Goal: Task Accomplishment & Management: Manage account settings

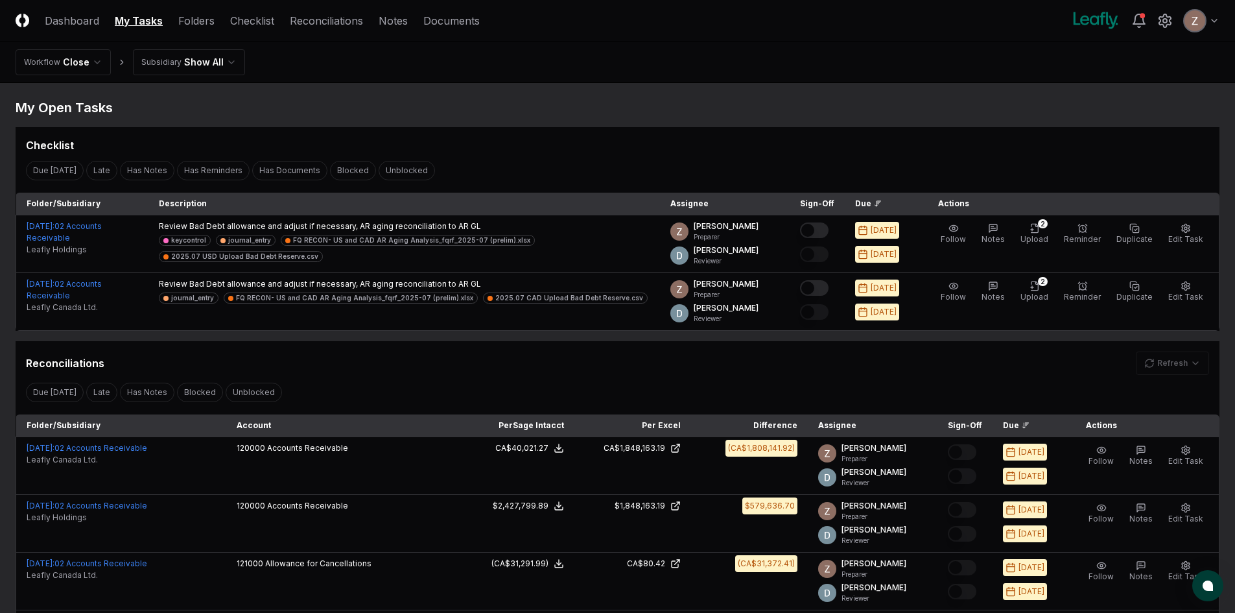
click at [326, 10] on header "CloseCore Dashboard My Tasks Folders Checklist Reconciliations Notes Documents …" at bounding box center [617, 21] width 1235 height 42
click at [320, 16] on link "Reconciliations" at bounding box center [326, 21] width 73 height 16
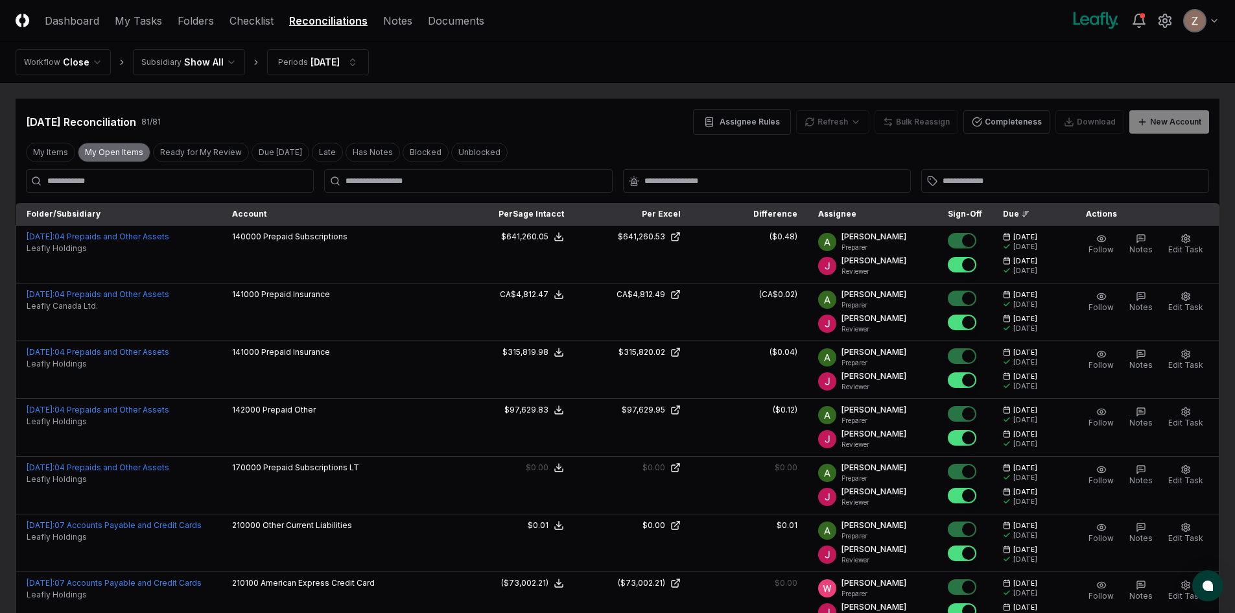
click at [123, 152] on button "My Open Items" at bounding box center [114, 152] width 73 height 19
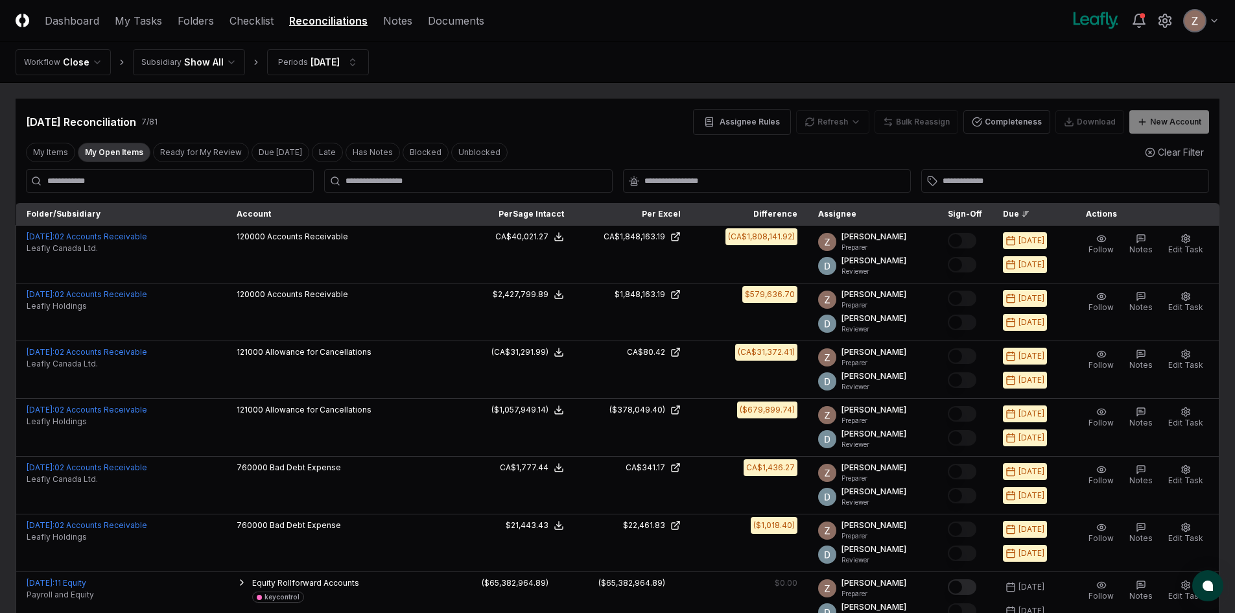
click at [202, 60] on html "CloseCore Dashboard My Tasks Folders Checklist Reconciliations Notes Documents …" at bounding box center [617, 373] width 1235 height 746
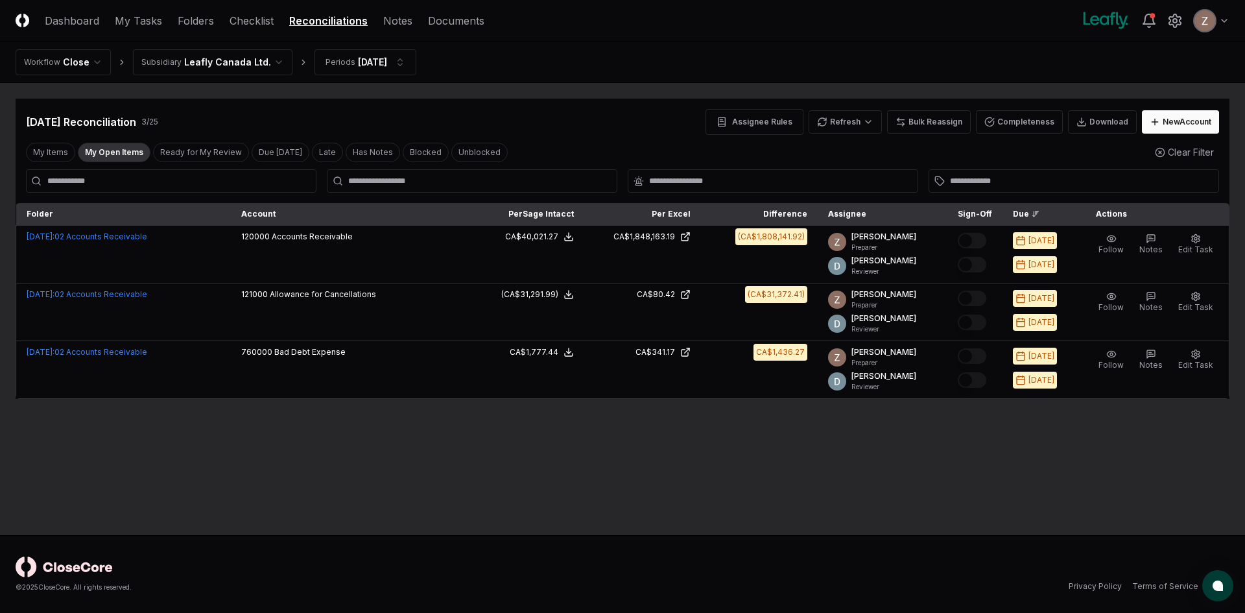
click at [204, 66] on html "CloseCore Dashboard My Tasks Folders Checklist Reconciliations Notes Documents …" at bounding box center [622, 306] width 1245 height 613
click at [850, 126] on html "CloseCore Dashboard My Tasks Folders Checklist Reconciliations Notes Documents …" at bounding box center [622, 306] width 1245 height 613
click at [826, 187] on div "All" at bounding box center [849, 187] width 77 height 19
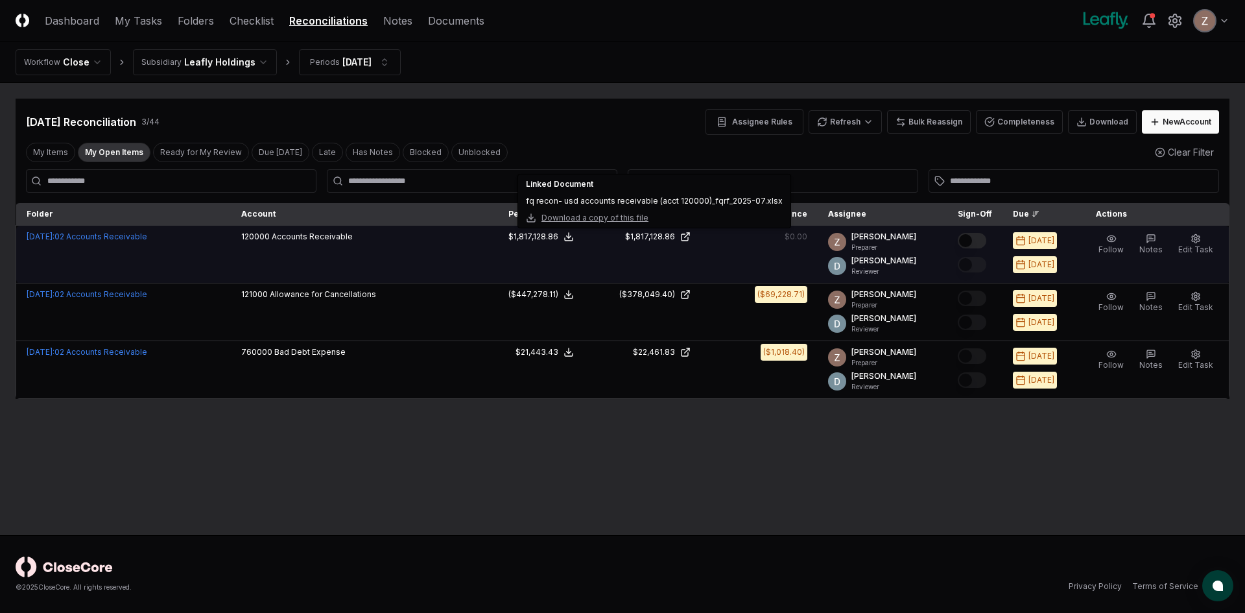
click at [980, 239] on button "Mark complete" at bounding box center [972, 241] width 29 height 16
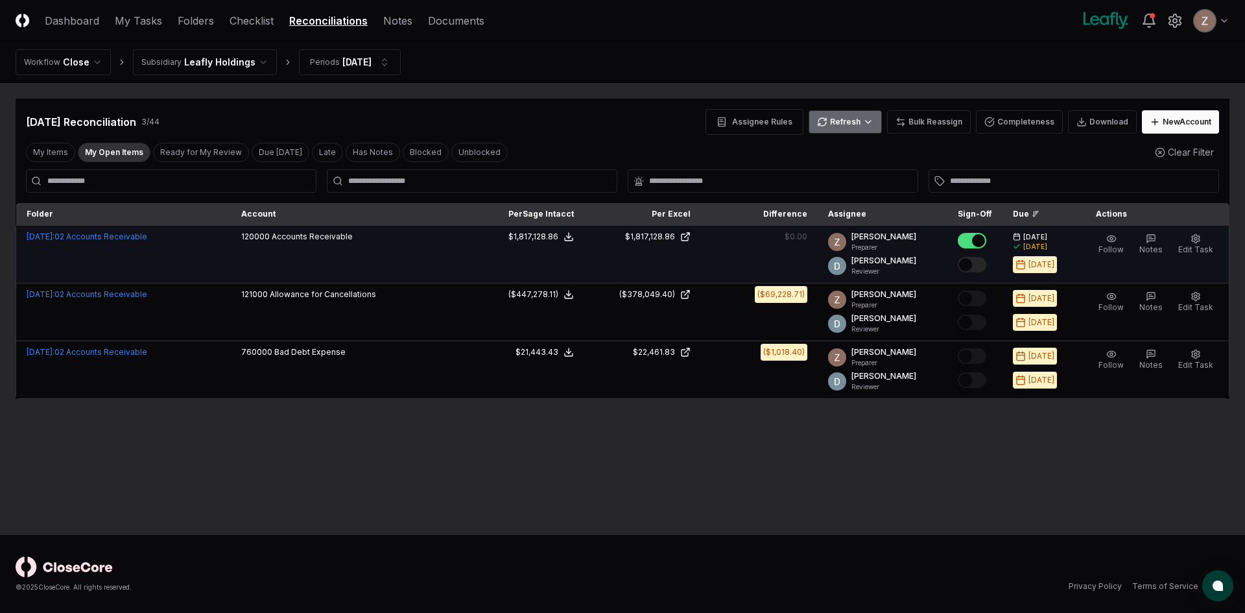
click at [865, 124] on html "CloseCore Dashboard My Tasks Folders Checklist Reconciliations Notes Documents …" at bounding box center [622, 306] width 1245 height 613
click at [844, 165] on div "Spreadsheets" at bounding box center [849, 168] width 77 height 19
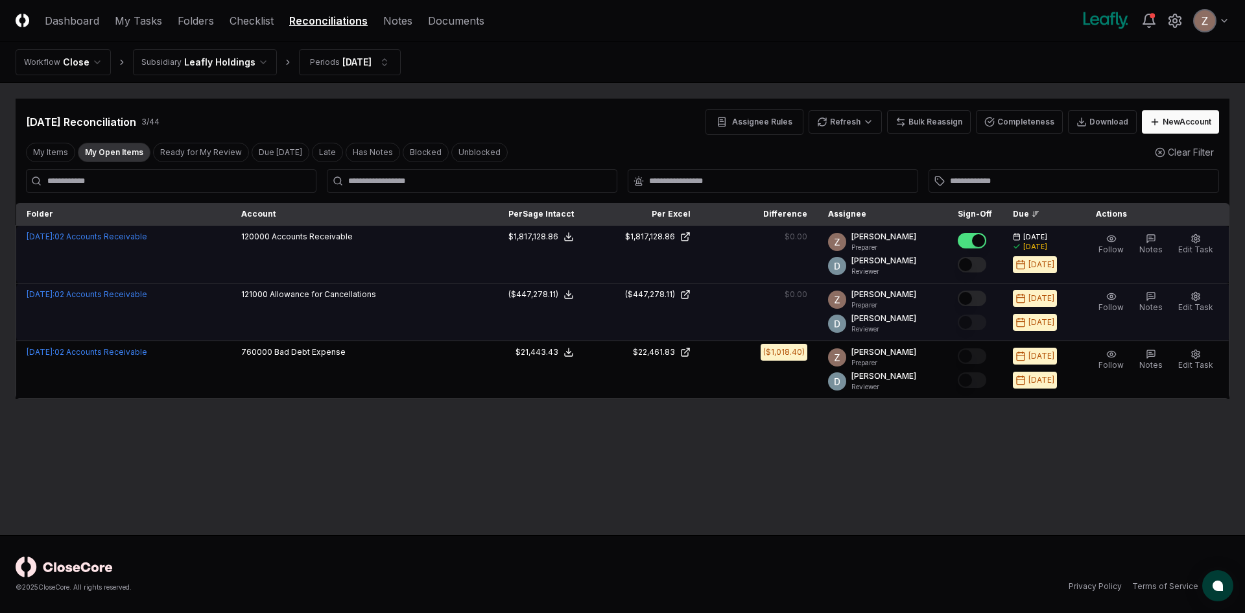
click at [976, 295] on button "Mark complete" at bounding box center [972, 299] width 29 height 16
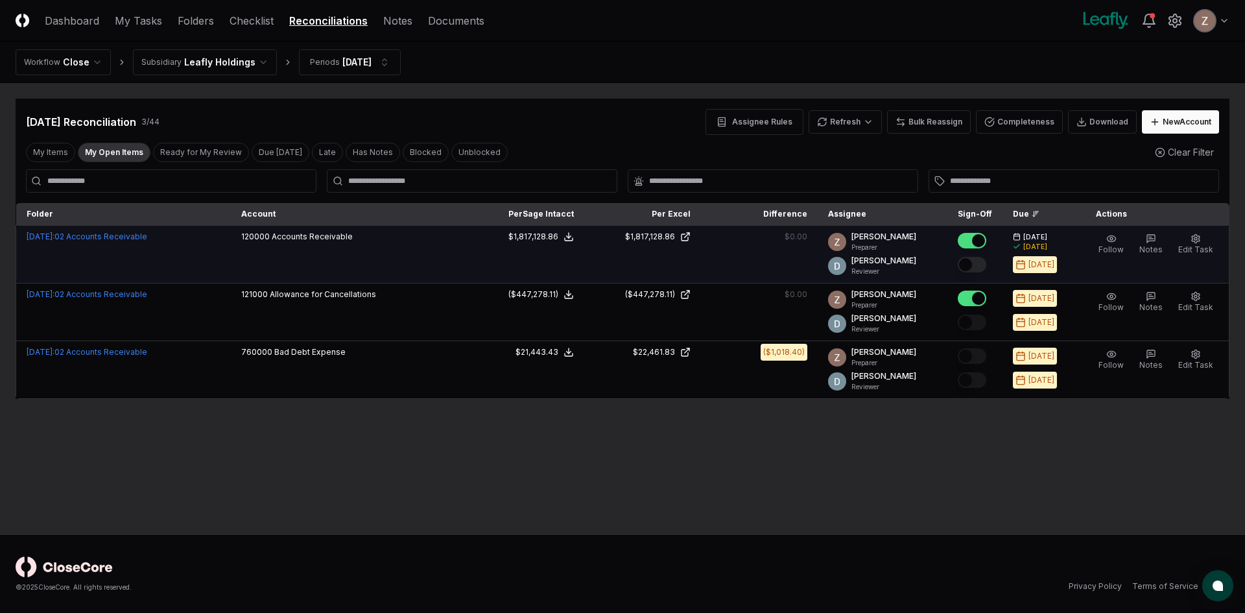
drag, startPoint x: 725, startPoint y: 411, endPoint x: 717, endPoint y: 412, distance: 7.8
click at [723, 412] on main "Cancel Reassign Jul 2025 Reconciliation 3 / 44 Assignee Rules Refresh Bulk Reas…" at bounding box center [622, 309] width 1245 height 452
click at [851, 113] on html "CloseCore Dashboard My Tasks Folders Checklist Reconciliations Notes Documents …" at bounding box center [622, 306] width 1245 height 613
click at [836, 170] on div "Spreadsheets" at bounding box center [849, 168] width 77 height 19
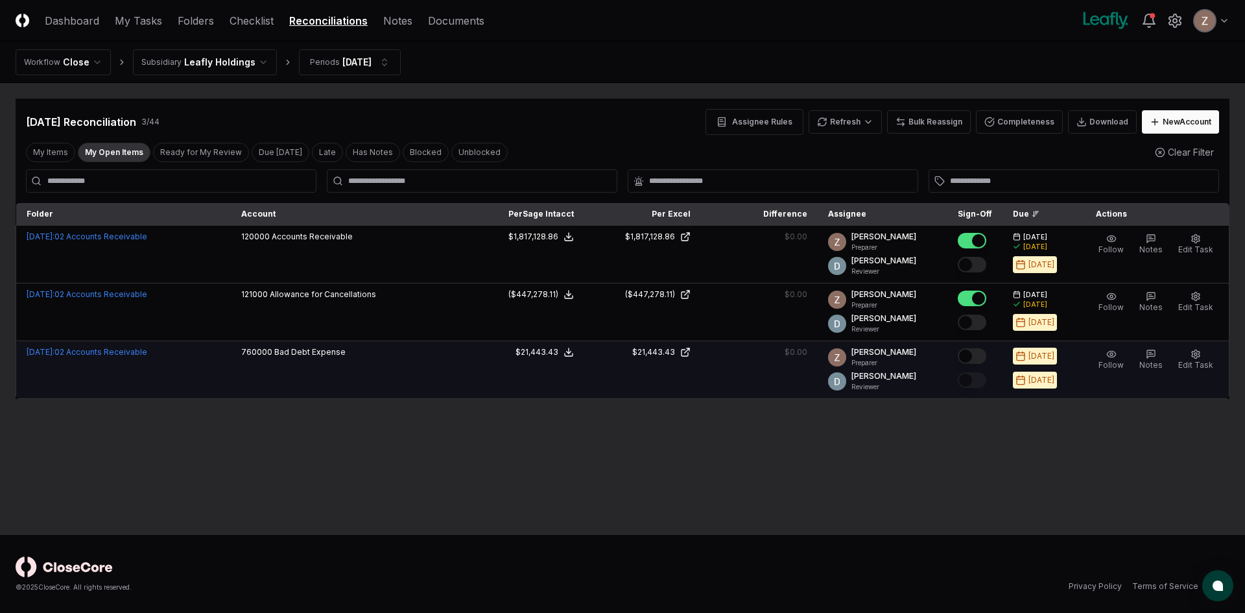
click at [983, 355] on button "Mark complete" at bounding box center [972, 356] width 29 height 16
click at [230, 68] on html "CloseCore Dashboard My Tasks Folders Checklist Reconciliations Notes Documents …" at bounding box center [622, 306] width 1245 height 613
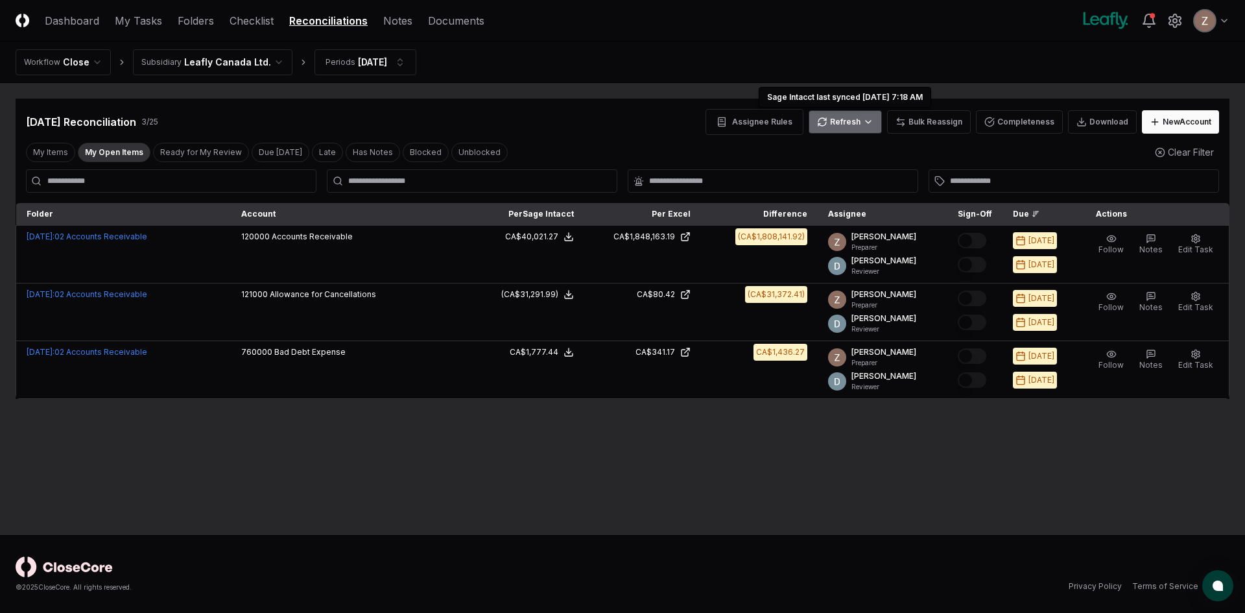
click at [871, 119] on html "CloseCore Dashboard My Tasks Folders Checklist Reconciliations Notes Documents …" at bounding box center [622, 306] width 1245 height 613
click at [820, 183] on div "All" at bounding box center [849, 187] width 77 height 19
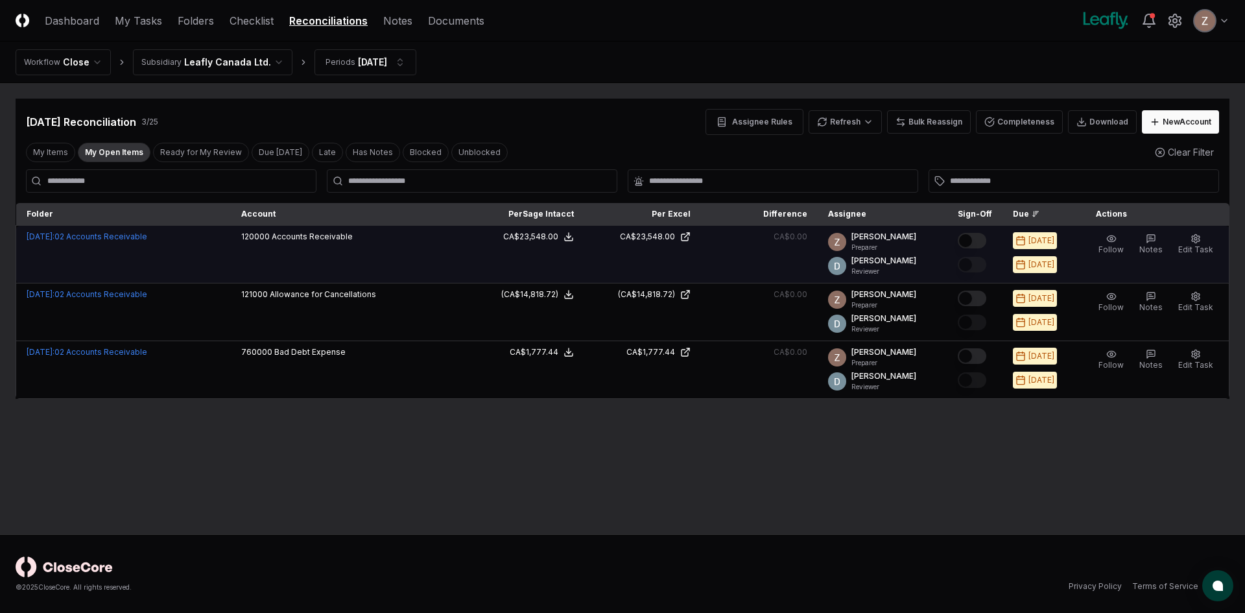
click at [969, 239] on button "Mark complete" at bounding box center [972, 241] width 29 height 16
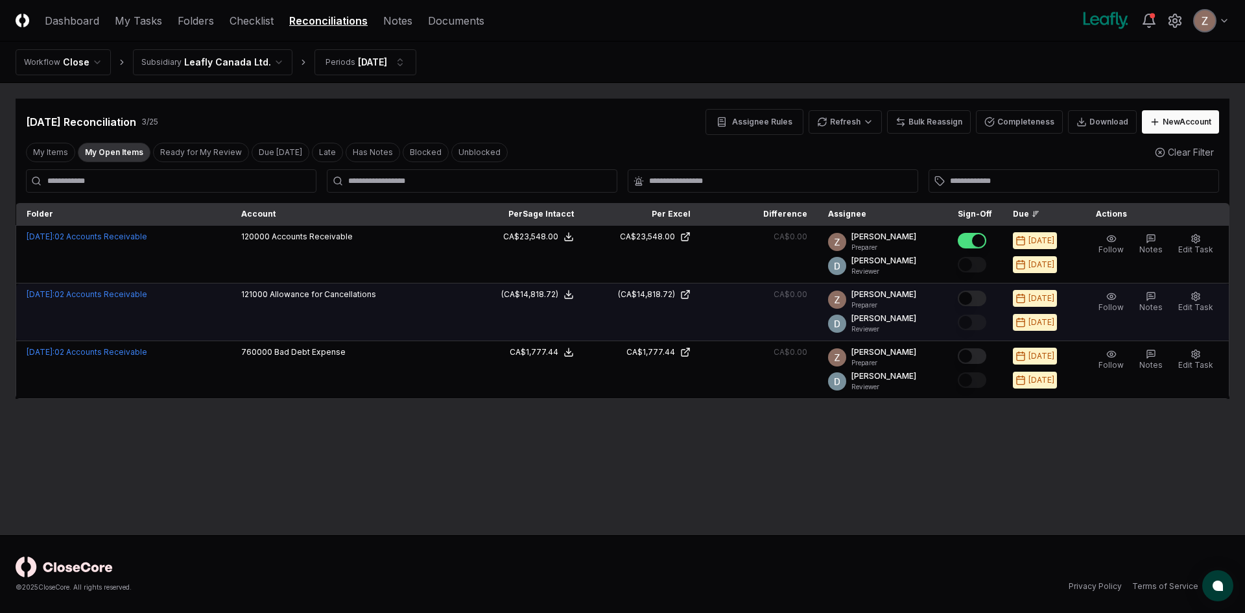
click at [973, 291] on button "Mark complete" at bounding box center [972, 299] width 29 height 16
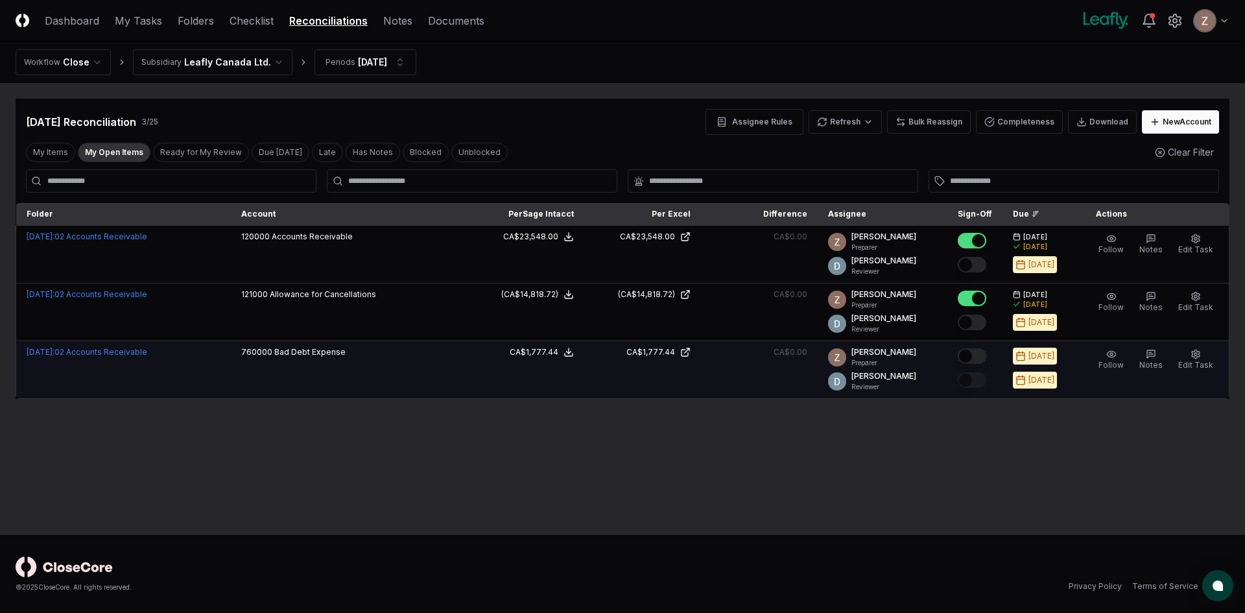
click at [979, 356] on button "Mark complete" at bounding box center [972, 356] width 29 height 16
click at [150, 27] on link "My Tasks" at bounding box center [138, 21] width 47 height 16
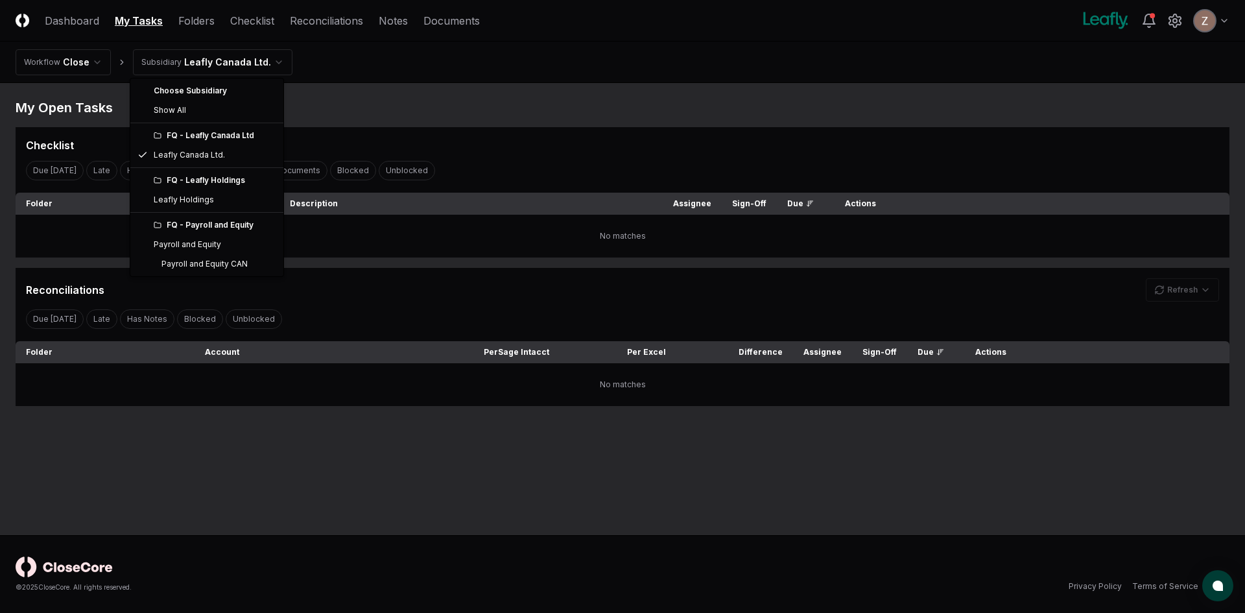
click at [178, 68] on html "CloseCore Dashboard My Tasks Folders Checklist Reconciliations Notes Documents …" at bounding box center [622, 306] width 1245 height 613
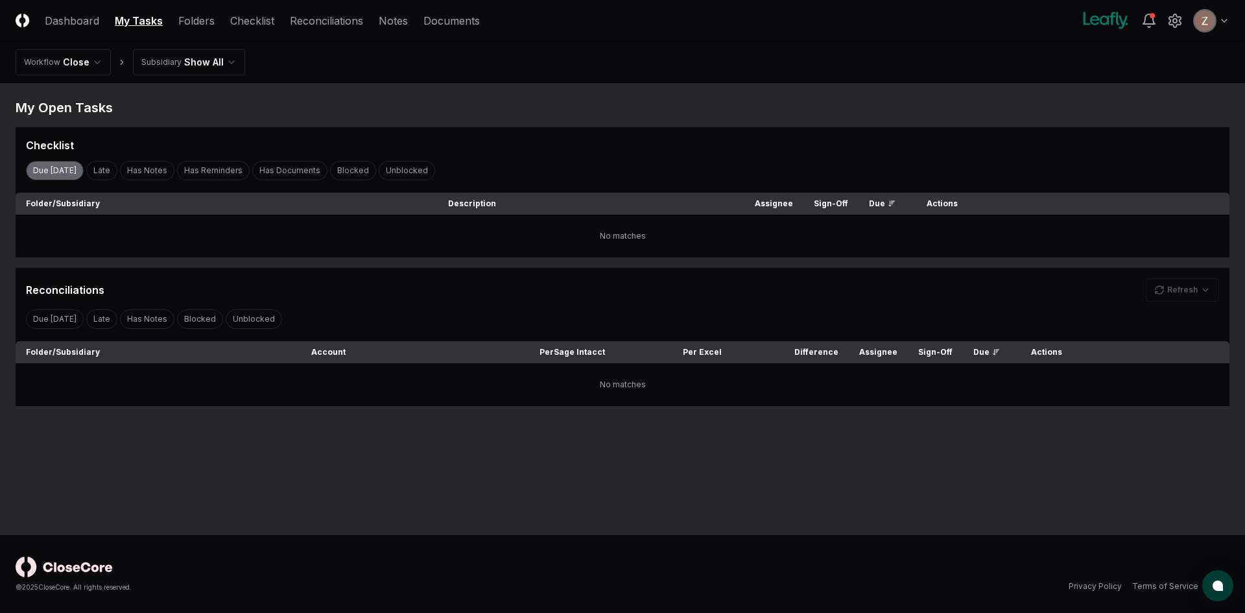
click at [71, 170] on button "Due [DATE]" at bounding box center [55, 170] width 58 height 19
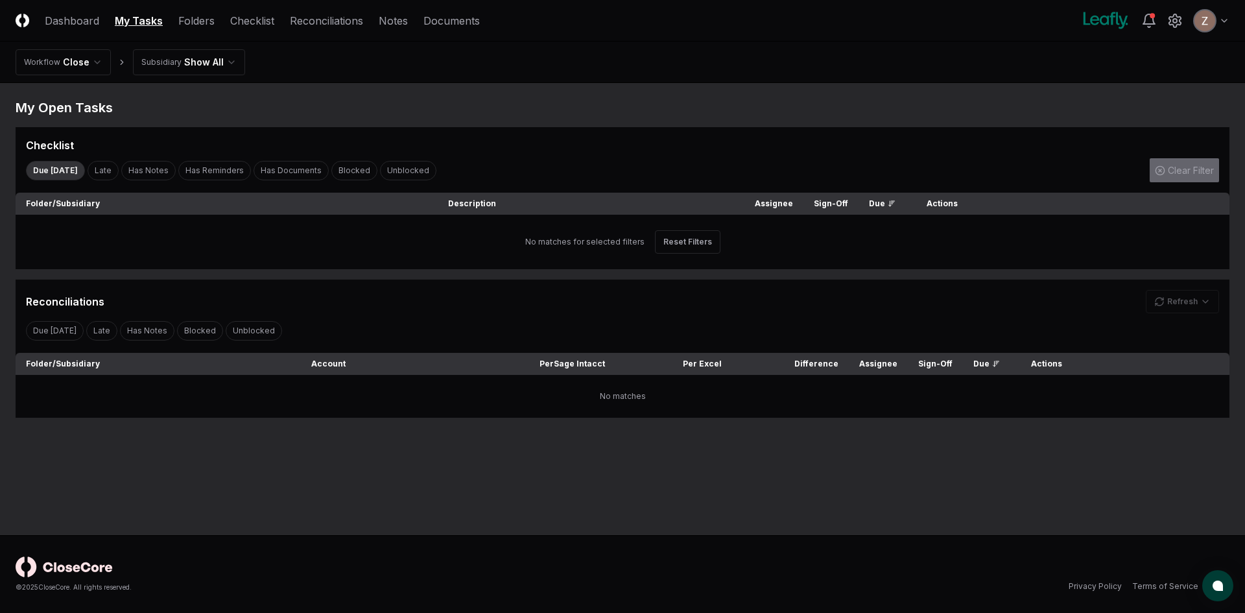
click at [1163, 169] on icon "button" at bounding box center [1160, 170] width 10 height 10
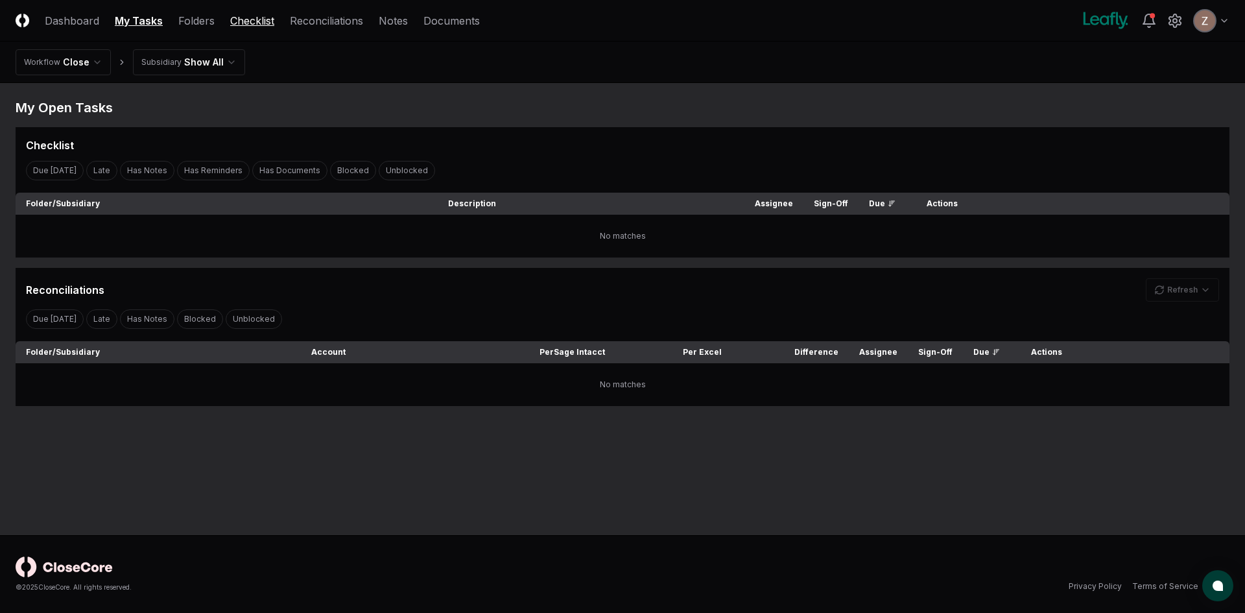
click at [232, 13] on link "Checklist" at bounding box center [252, 21] width 44 height 16
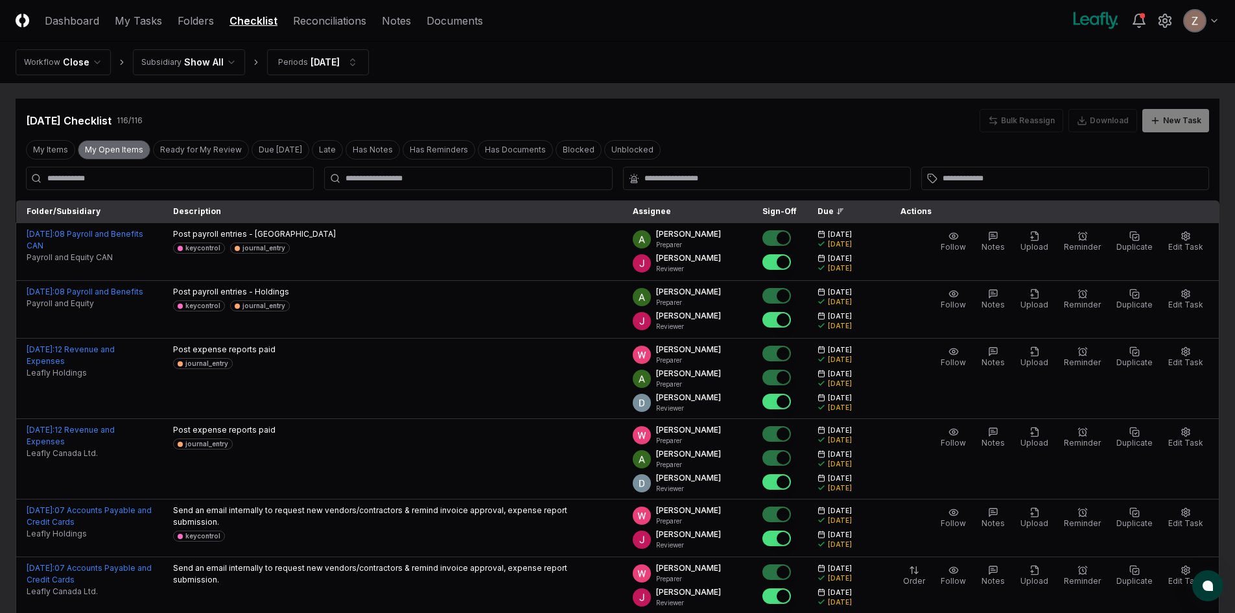
click at [96, 146] on button "My Open Items" at bounding box center [114, 149] width 73 height 19
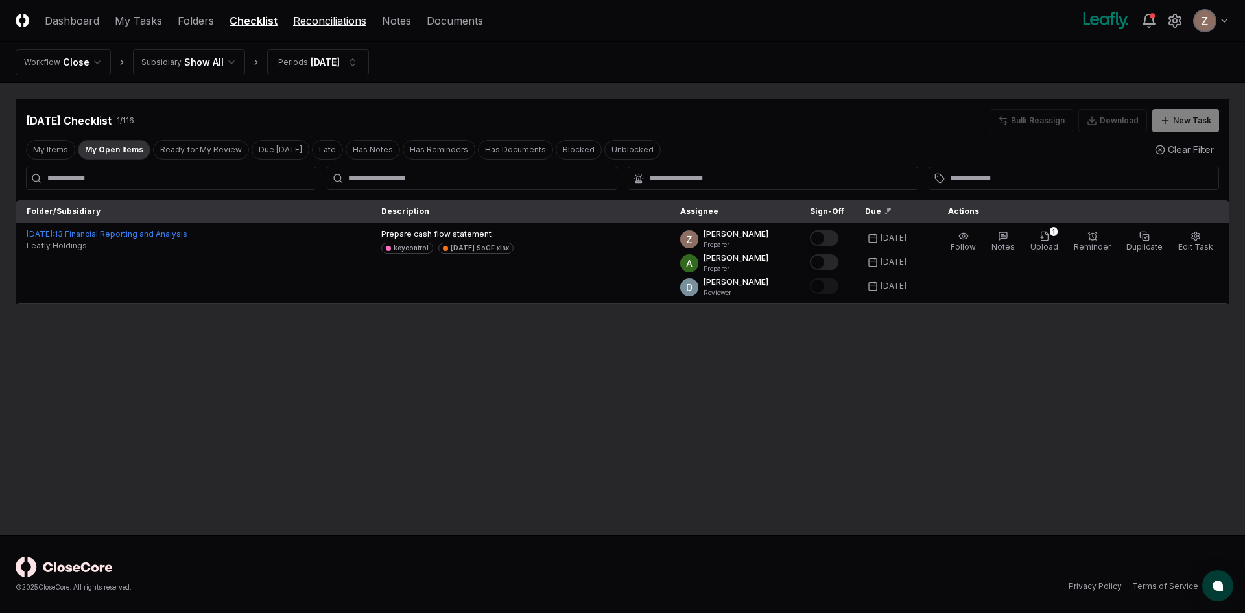
click at [314, 24] on link "Reconciliations" at bounding box center [329, 21] width 73 height 16
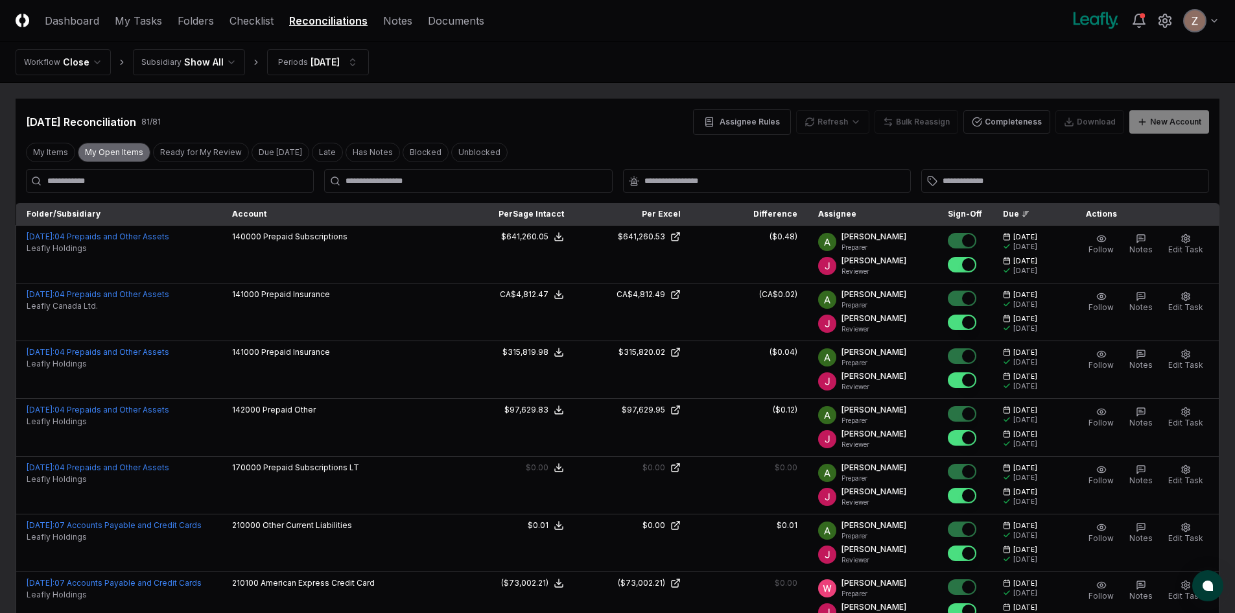
click at [102, 163] on div "My Items My Open Items Ready for My Review Due Today Late Has Notes Blocked Unb…" at bounding box center [618, 152] width 1204 height 24
click at [107, 154] on button "My Open Items" at bounding box center [114, 152] width 73 height 19
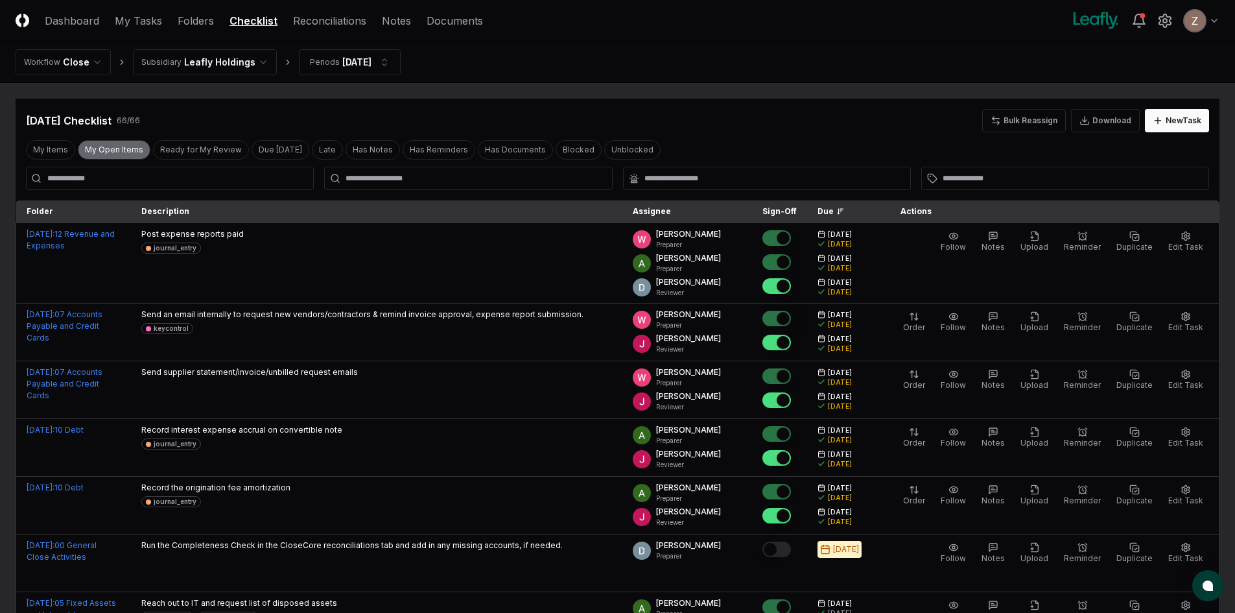
click at [100, 154] on button "My Open Items" at bounding box center [114, 149] width 73 height 19
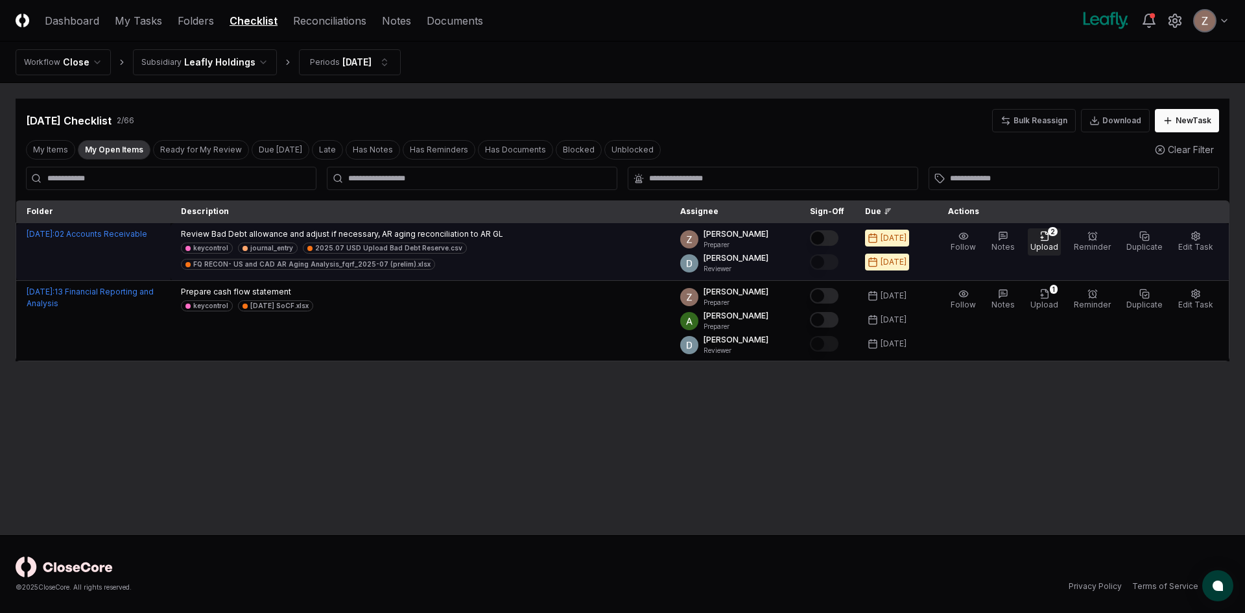
click at [1046, 240] on icon "button" at bounding box center [1044, 236] width 10 height 10
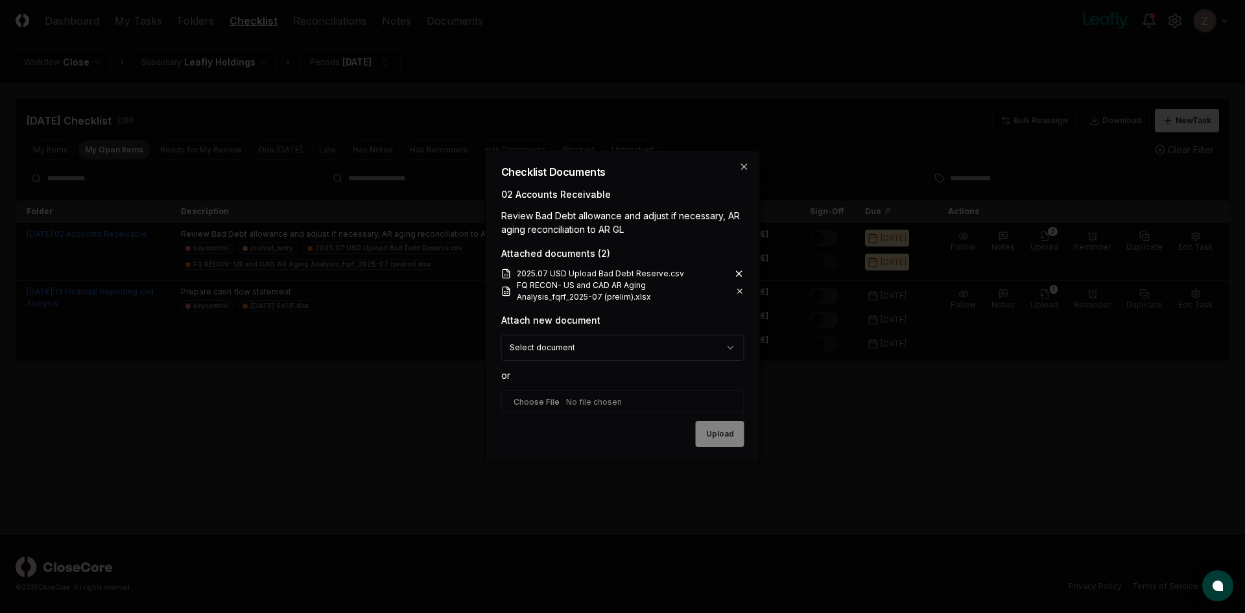
click at [664, 342] on body "CloseCore Dashboard My Tasks Folders Checklist Reconciliations Notes Documents …" at bounding box center [622, 306] width 1245 height 613
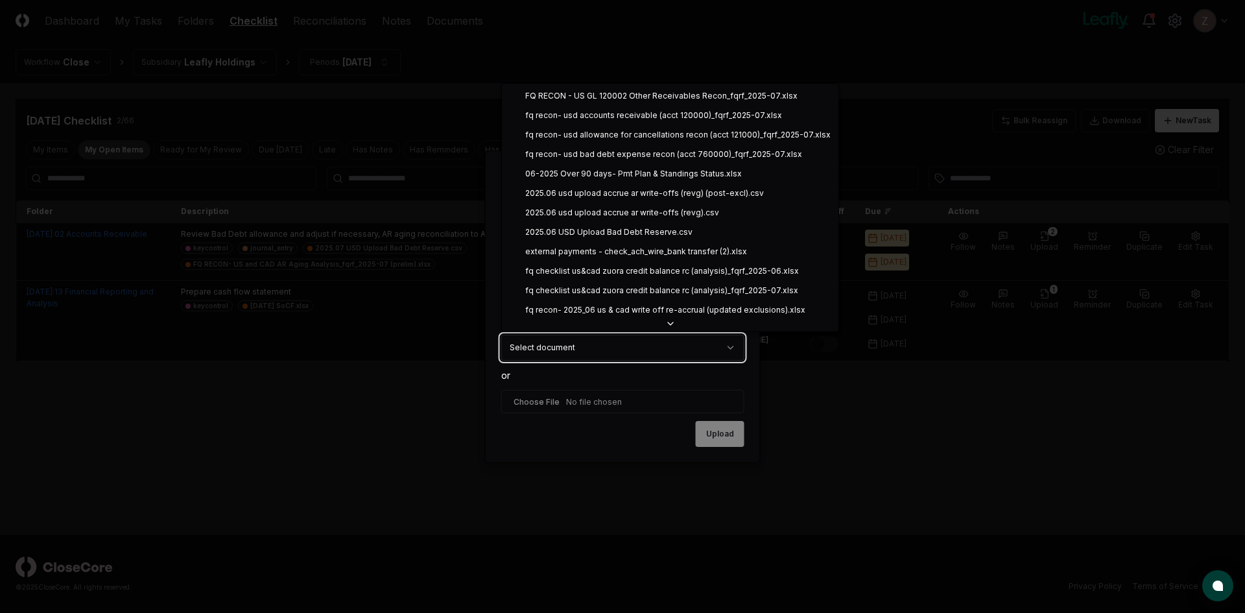
click at [540, 403] on body "CloseCore Dashboard My Tasks Folders Checklist Reconciliations Notes Documents …" at bounding box center [622, 306] width 1245 height 613
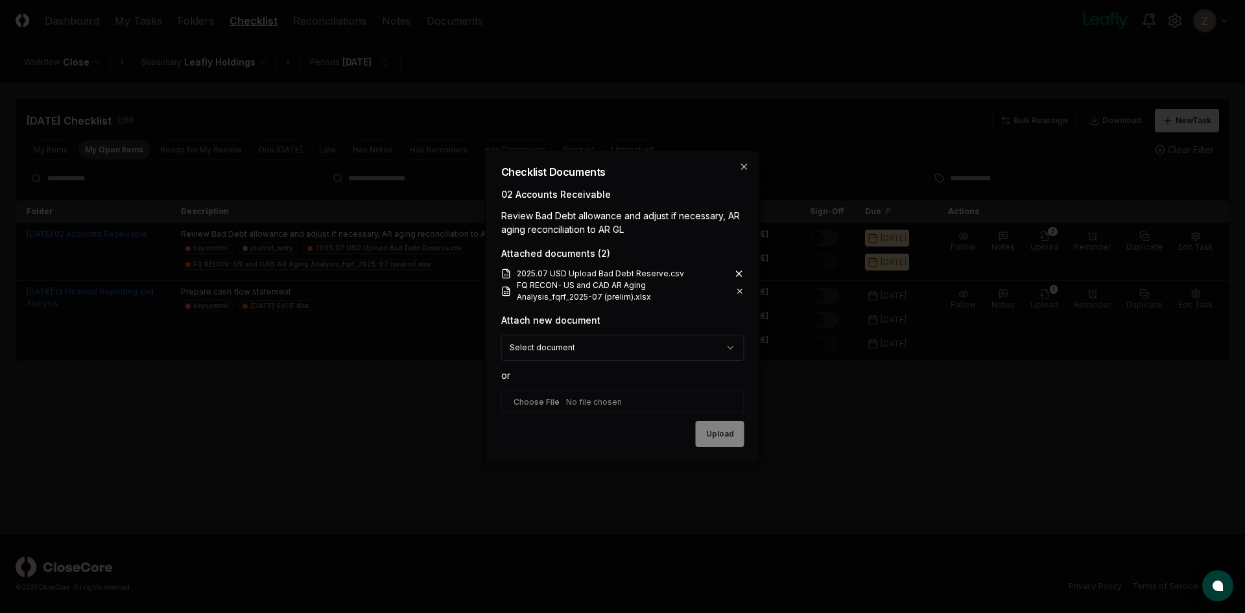
click at [532, 403] on input "file" at bounding box center [622, 401] width 243 height 23
type input "**********"
click at [707, 438] on button "Upload" at bounding box center [720, 434] width 49 height 26
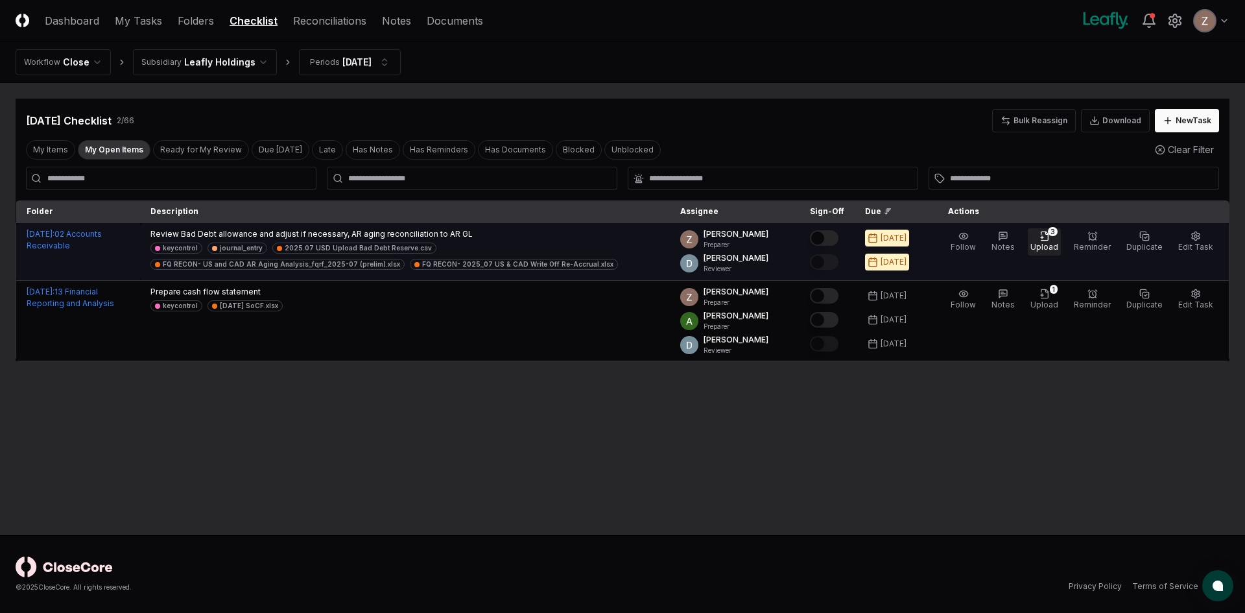
click at [1048, 234] on icon "button" at bounding box center [1046, 232] width 3 height 3
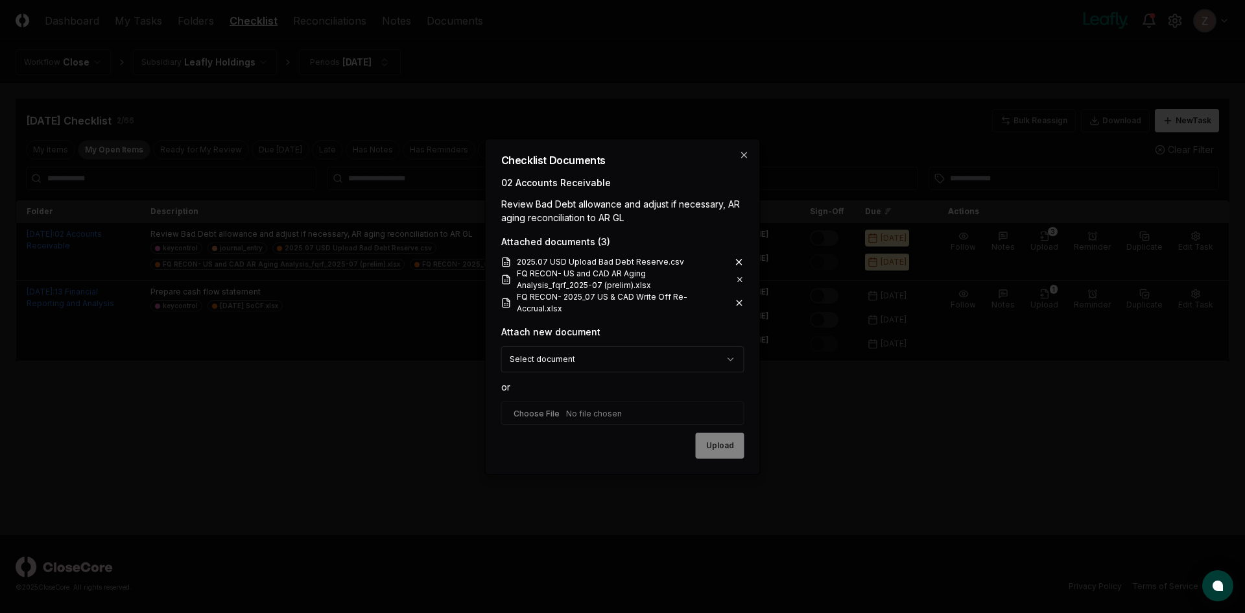
click at [663, 362] on body "CloseCore Dashboard My Tasks Folders Checklist Reconciliations Notes Documents …" at bounding box center [622, 306] width 1245 height 613
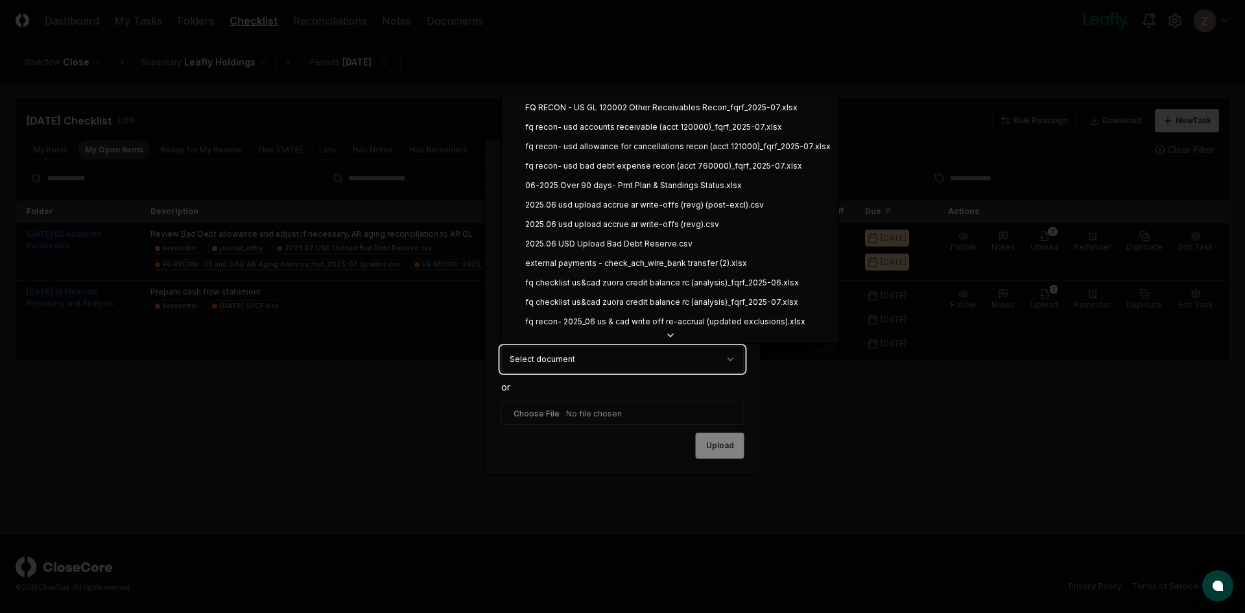
click at [589, 426] on body "CloseCore Dashboard My Tasks Folders Checklist Reconciliations Notes Documents …" at bounding box center [622, 306] width 1245 height 613
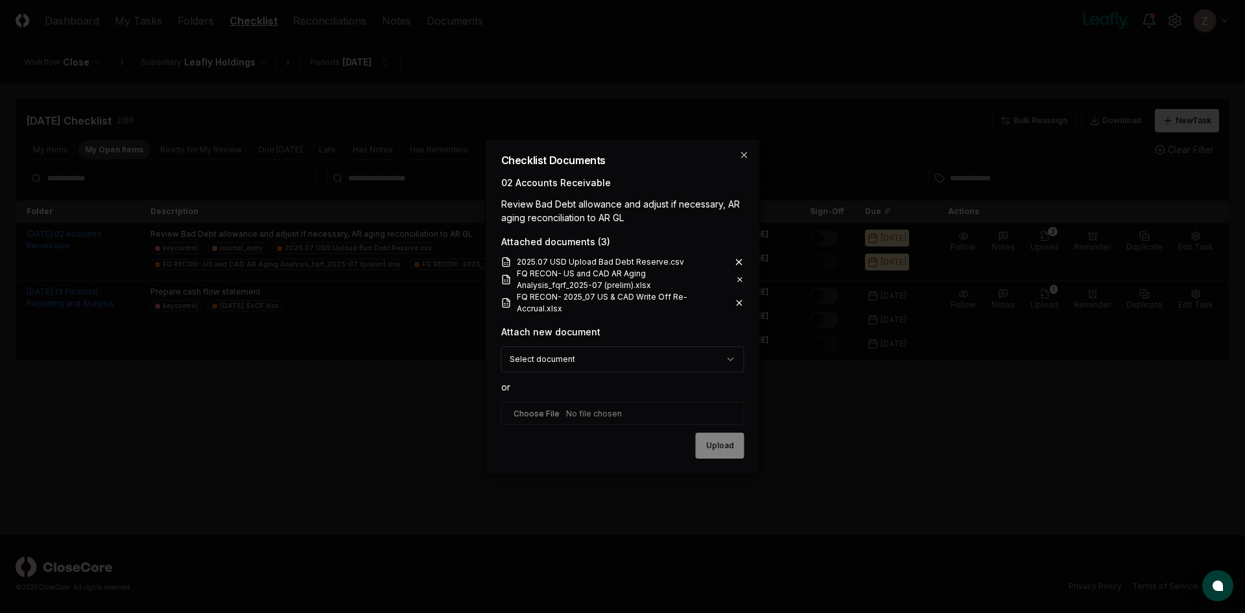
click at [589, 415] on input "file" at bounding box center [622, 412] width 243 height 23
type input "**********"
click at [722, 440] on button "Upload" at bounding box center [720, 446] width 49 height 26
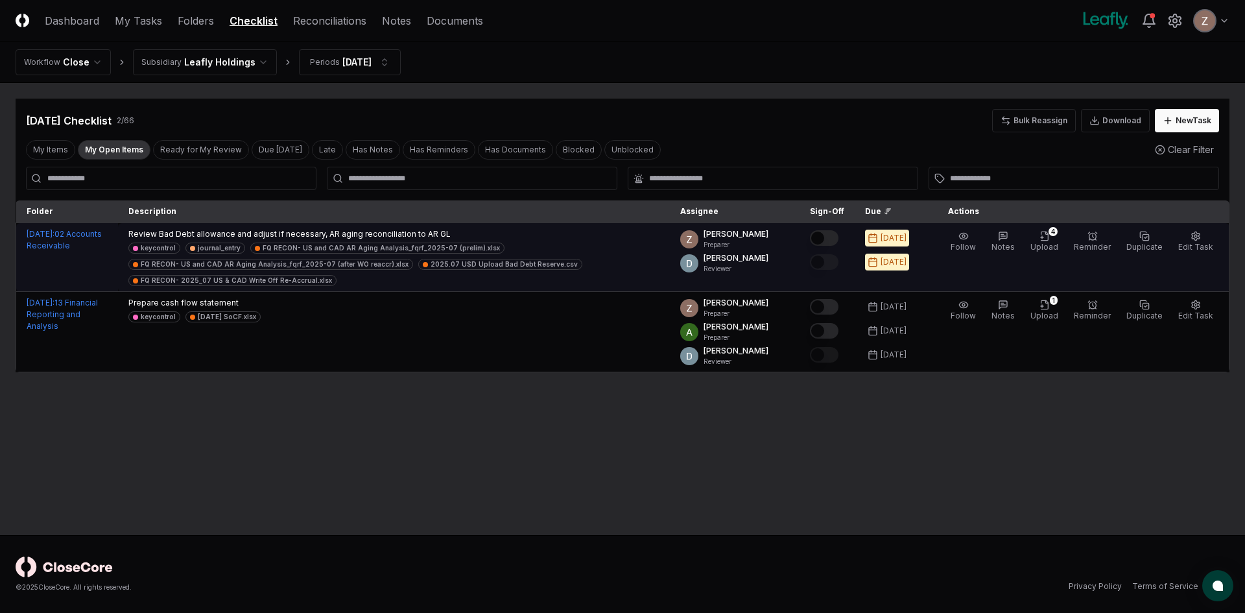
click at [834, 235] on button "Mark complete" at bounding box center [824, 238] width 29 height 16
click at [218, 67] on html "CloseCore Dashboard My Tasks Folders Checklist Reconciliations Notes Documents …" at bounding box center [622, 306] width 1245 height 613
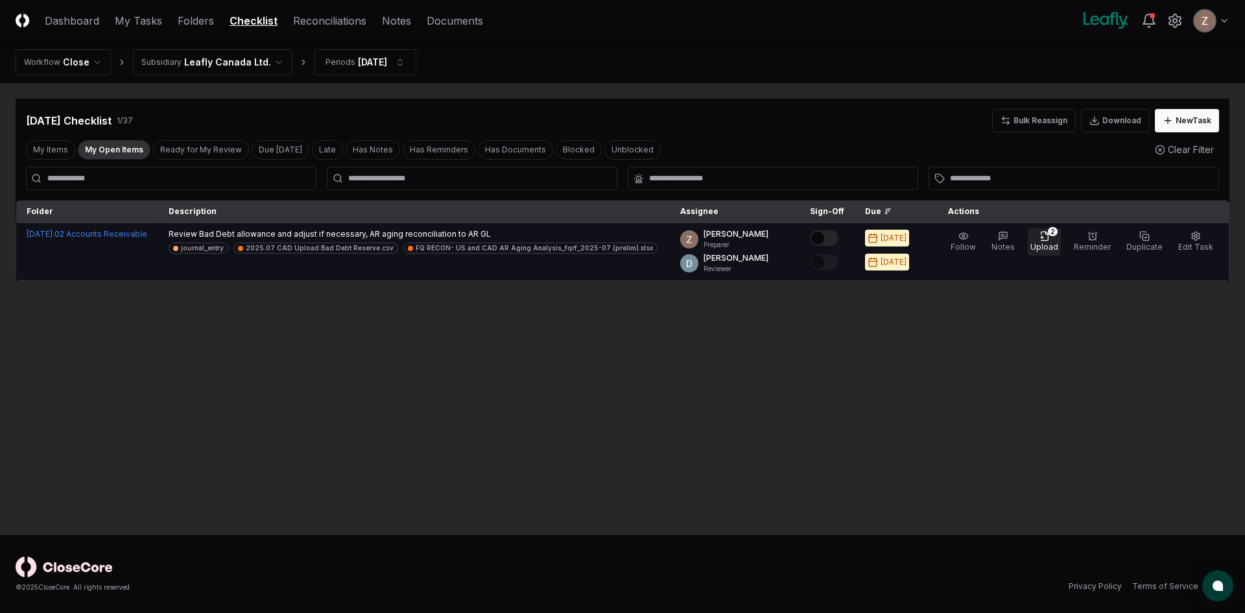
click at [1060, 241] on button "2 Upload" at bounding box center [1044, 241] width 33 height 27
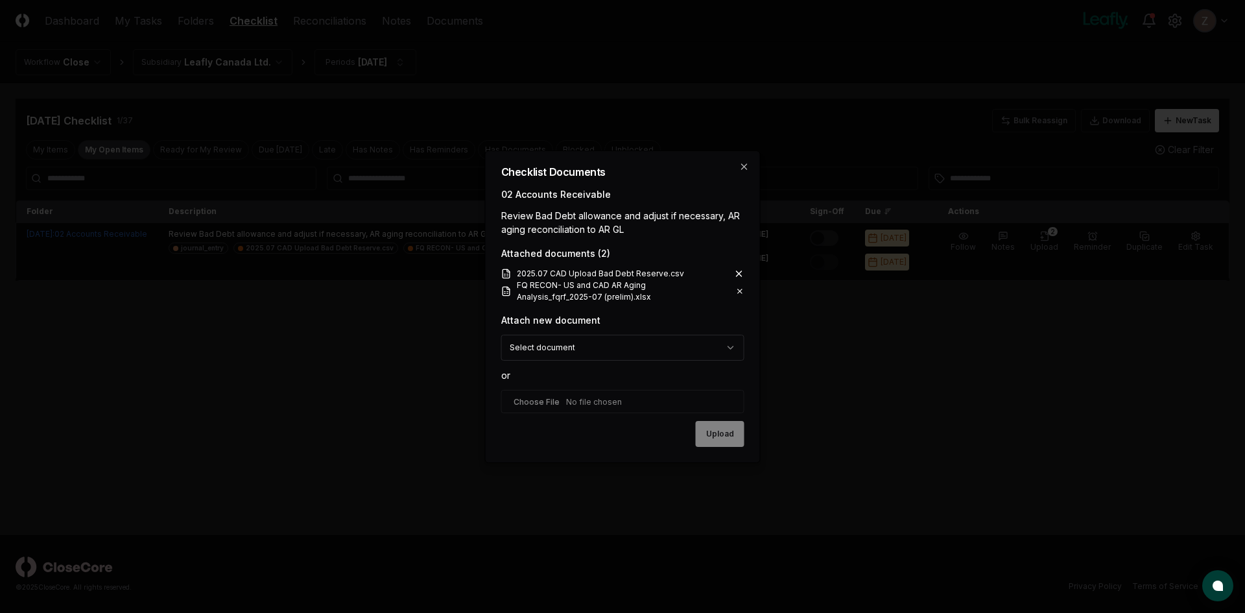
click at [586, 351] on body "CloseCore Dashboard My Tasks Folders Checklist Reconciliations Notes Documents …" at bounding box center [622, 306] width 1245 height 613
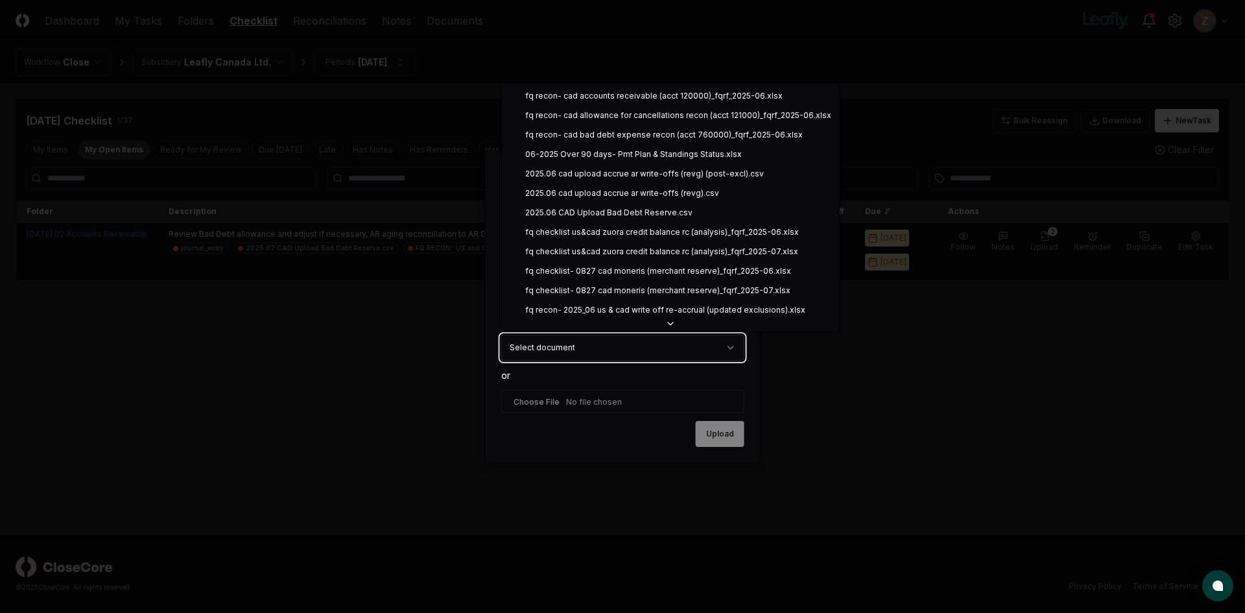
click at [556, 399] on body "CloseCore Dashboard My Tasks Folders Checklist Reconciliations Notes Documents …" at bounding box center [622, 306] width 1245 height 613
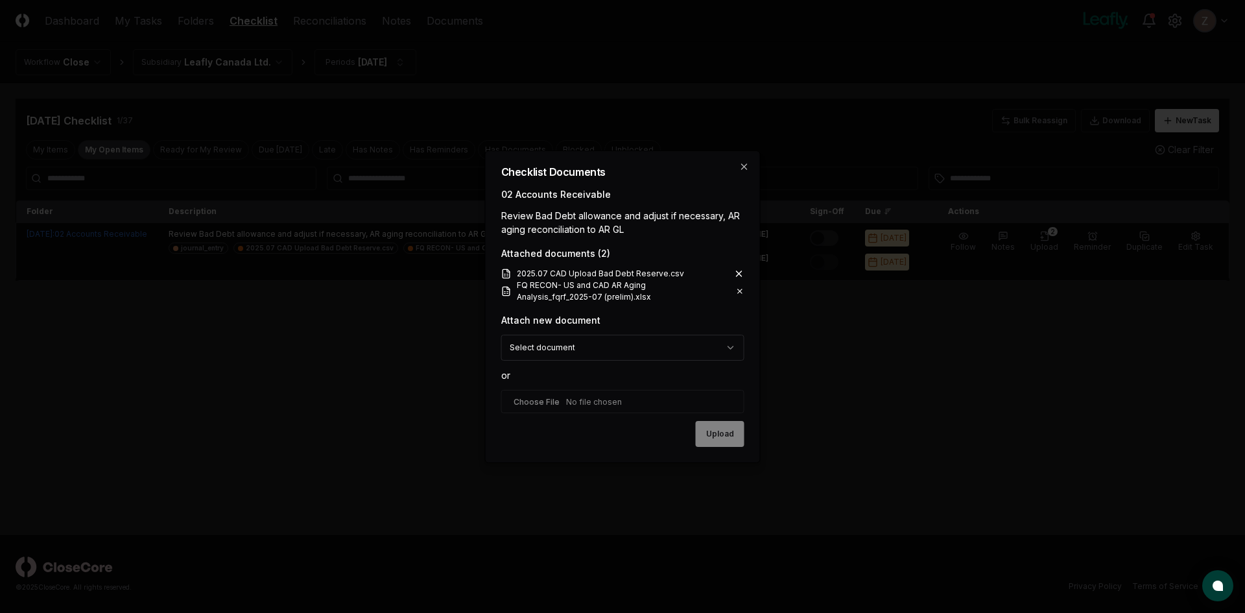
click at [549, 400] on input "file" at bounding box center [622, 401] width 243 height 23
type input "**********"
click at [711, 429] on button "Upload" at bounding box center [720, 434] width 49 height 26
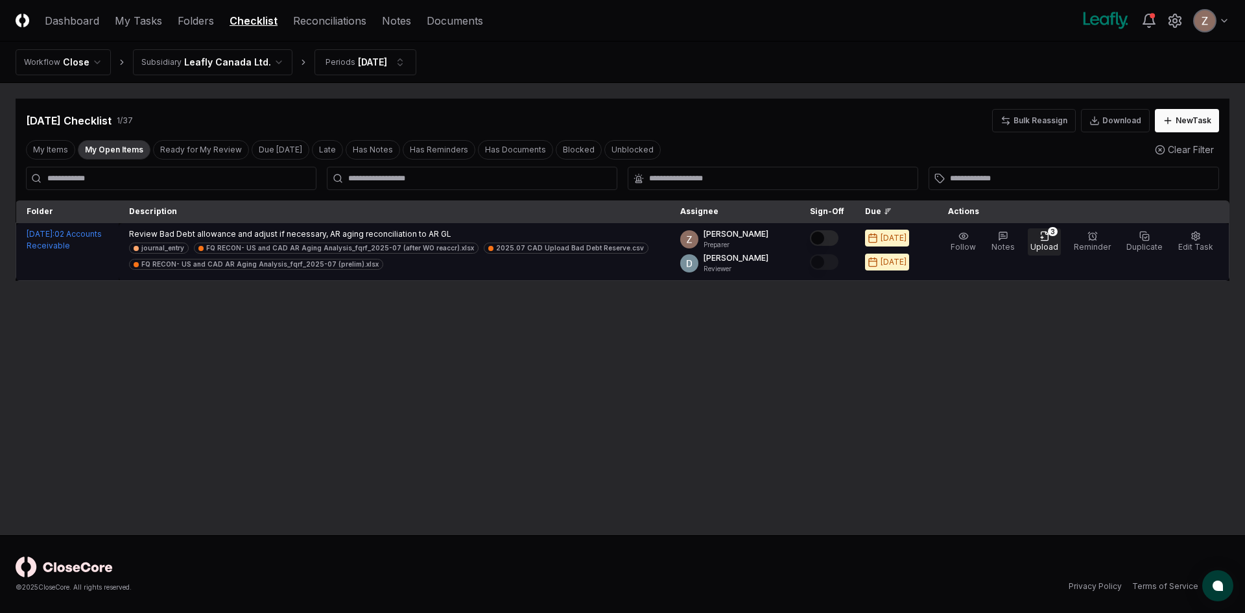
click at [1052, 242] on span "Upload" at bounding box center [1044, 247] width 28 height 10
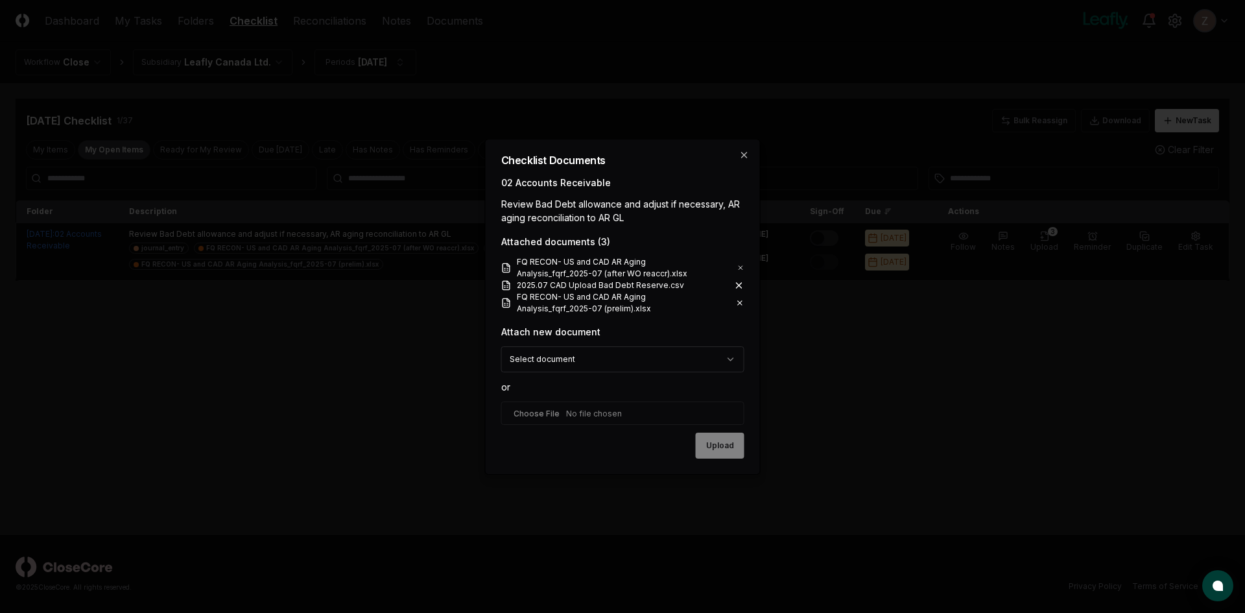
click at [588, 365] on body "CloseCore Dashboard My Tasks Folders Checklist Reconciliations Notes Documents …" at bounding box center [622, 306] width 1245 height 613
click at [563, 410] on body "CloseCore Dashboard My Tasks Folders Checklist Reconciliations Notes Documents …" at bounding box center [622, 306] width 1245 height 613
click at [551, 414] on input "file" at bounding box center [622, 412] width 243 height 23
type input "**********"
click at [721, 445] on button "Upload" at bounding box center [720, 446] width 49 height 26
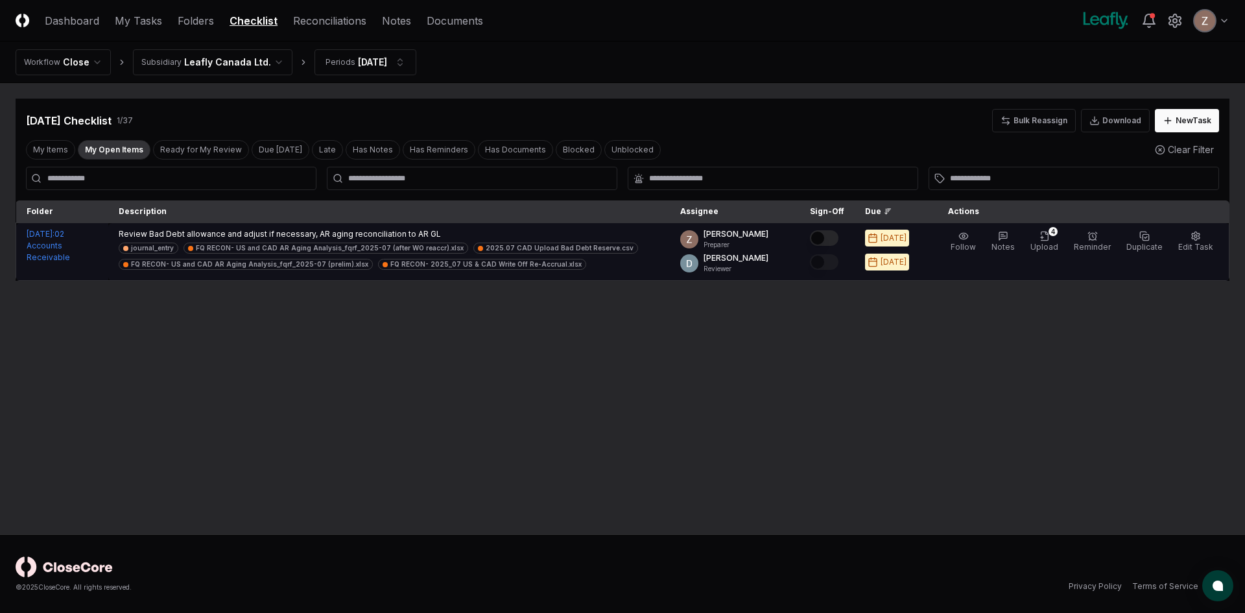
click at [837, 238] on button "Mark complete" at bounding box center [824, 238] width 29 height 16
